Goal: Find specific page/section: Find specific page/section

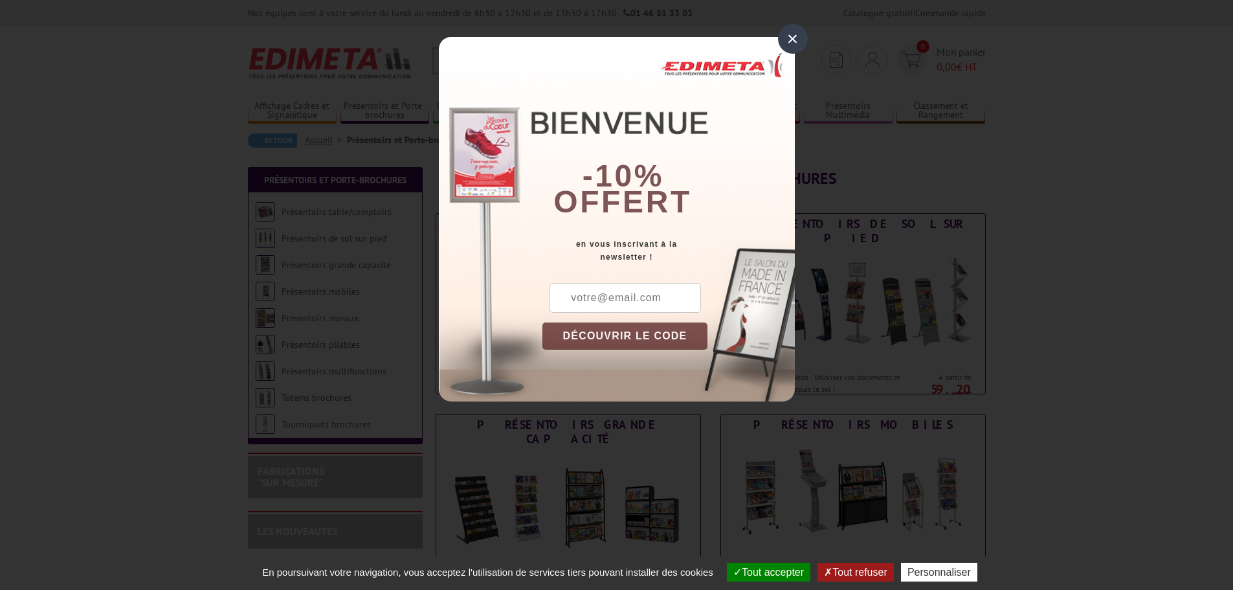
click at [795, 38] on div "×" at bounding box center [793, 39] width 30 height 30
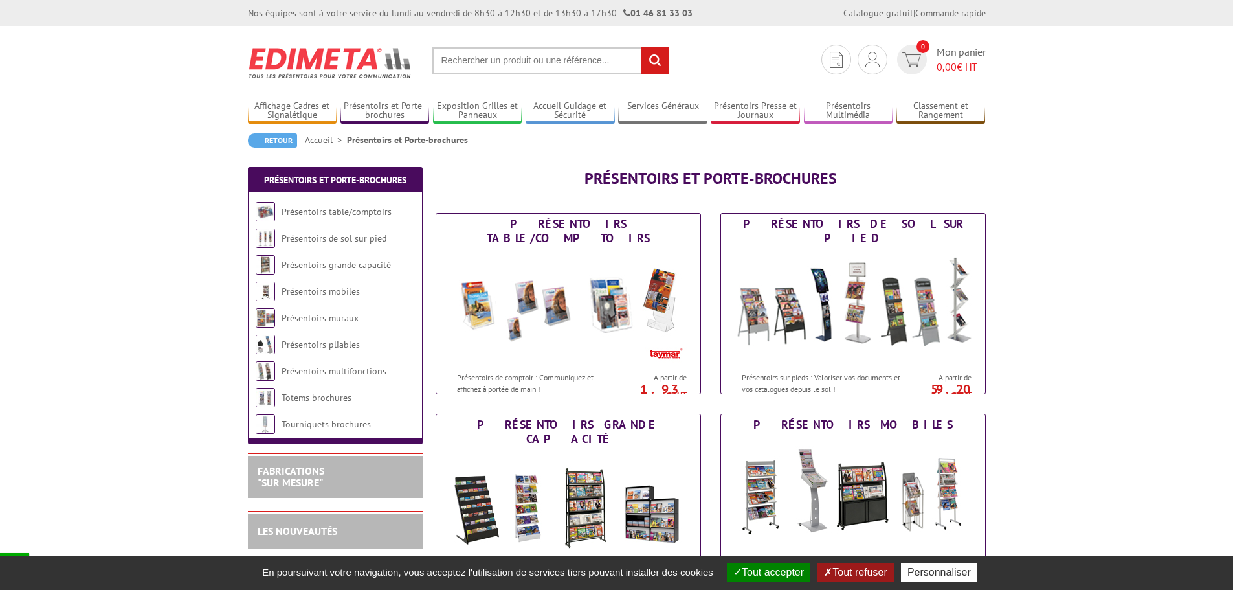
scroll to position [65, 0]
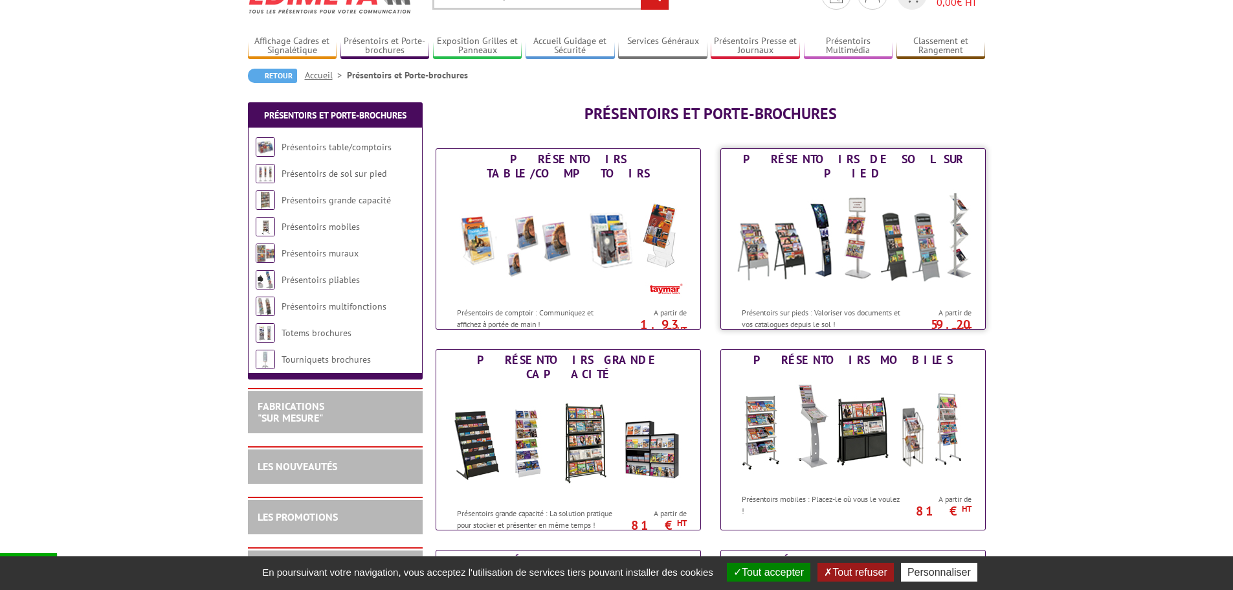
click at [802, 243] on img at bounding box center [852, 242] width 239 height 116
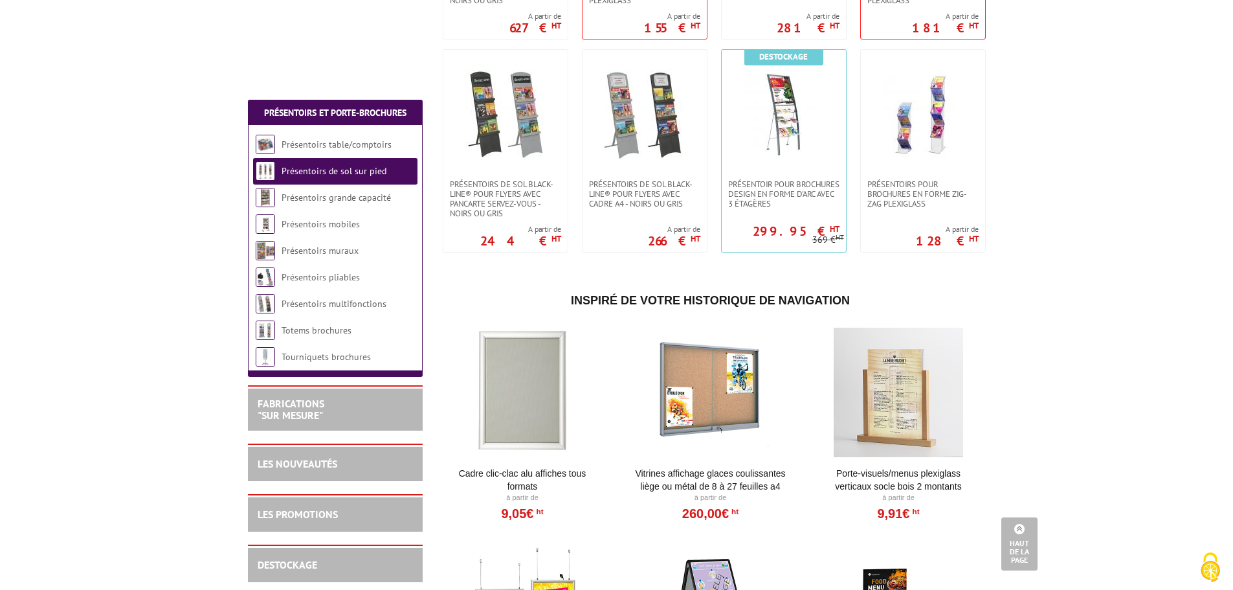
scroll to position [2265, 0]
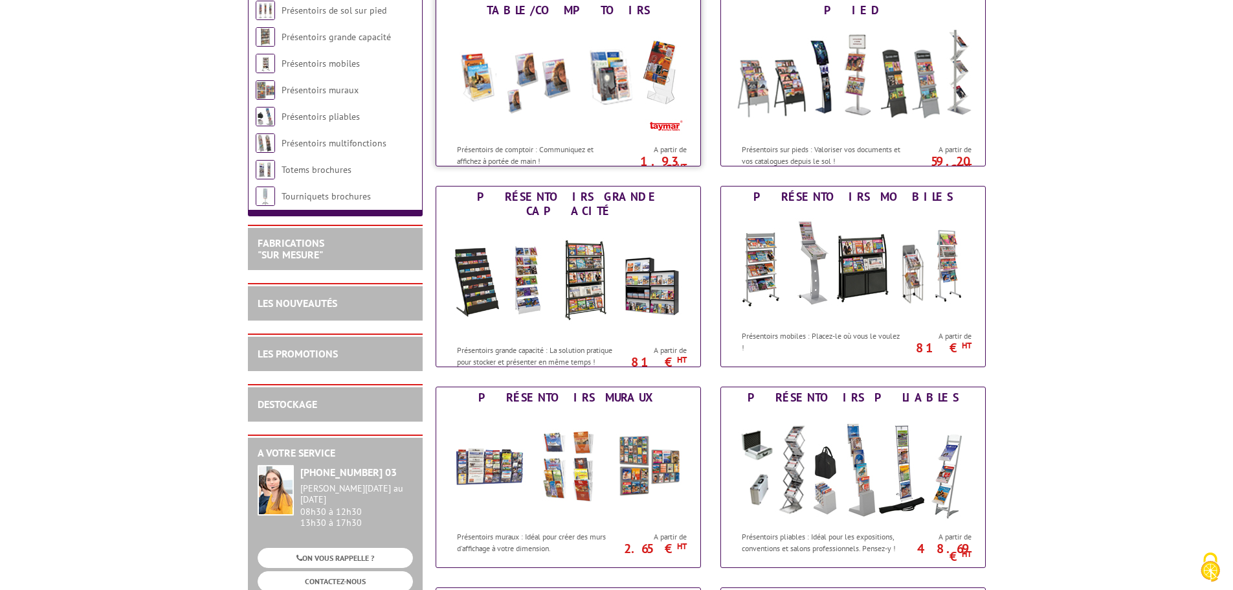
scroll to position [259, 0]
